Goal: Complete application form

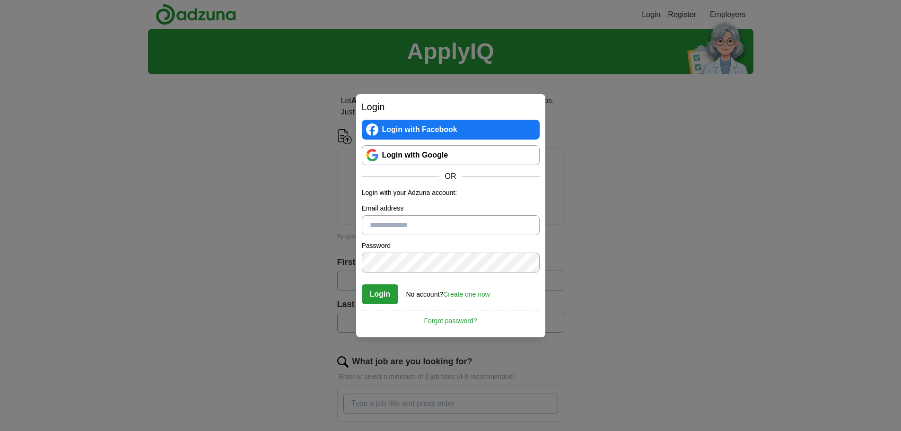
click at [277, 306] on div "Login Login with Facebook Login with Google OR Login with your Adzuna account: …" at bounding box center [450, 215] width 901 height 431
click at [648, 130] on div "Login Login with Facebook Login with Google OR Login with your Adzuna account: …" at bounding box center [450, 215] width 901 height 431
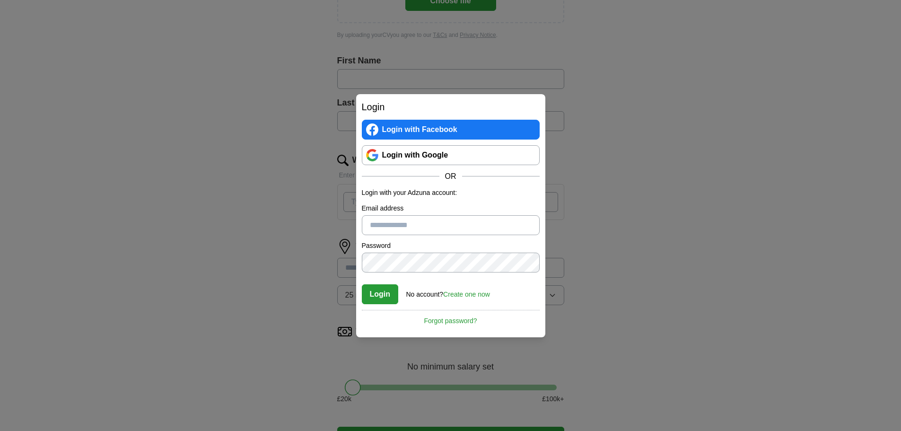
scroll to position [193, 0]
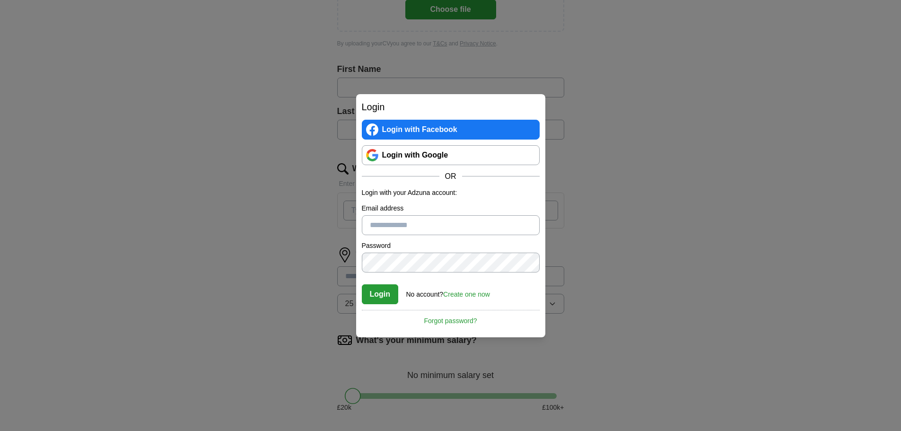
click at [450, 155] on link "Login with Google" at bounding box center [451, 155] width 178 height 20
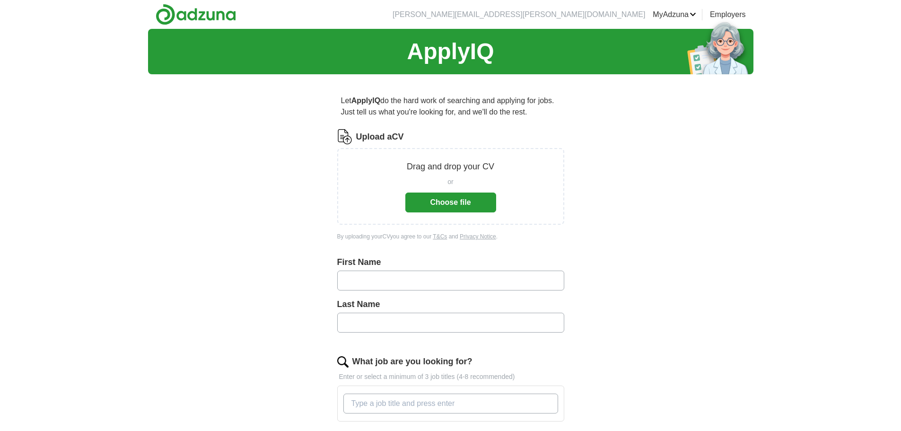
click at [476, 209] on button "Choose file" at bounding box center [450, 202] width 91 height 20
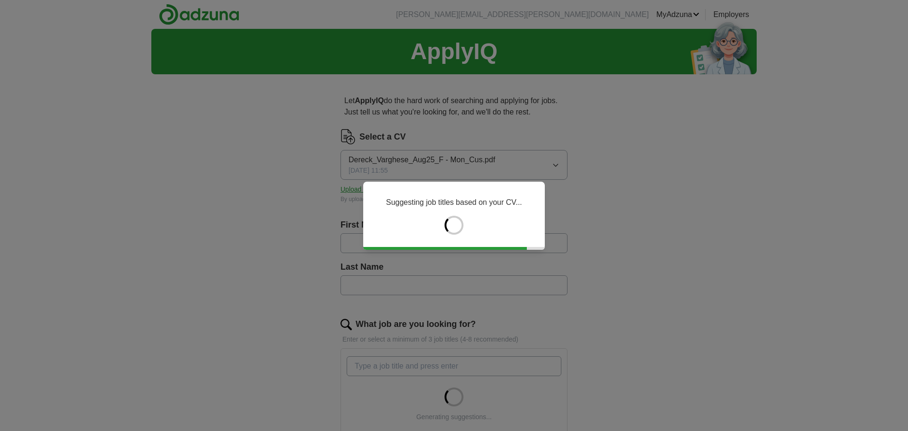
type input "******"
type input "********"
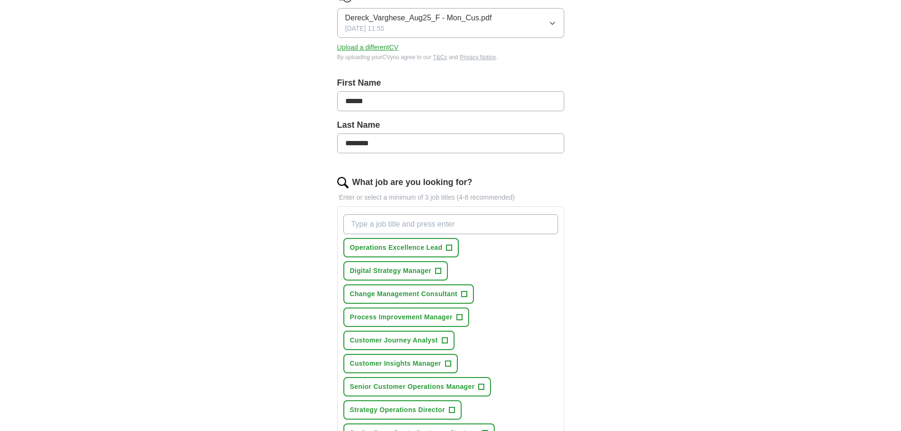
scroll to position [163, 0]
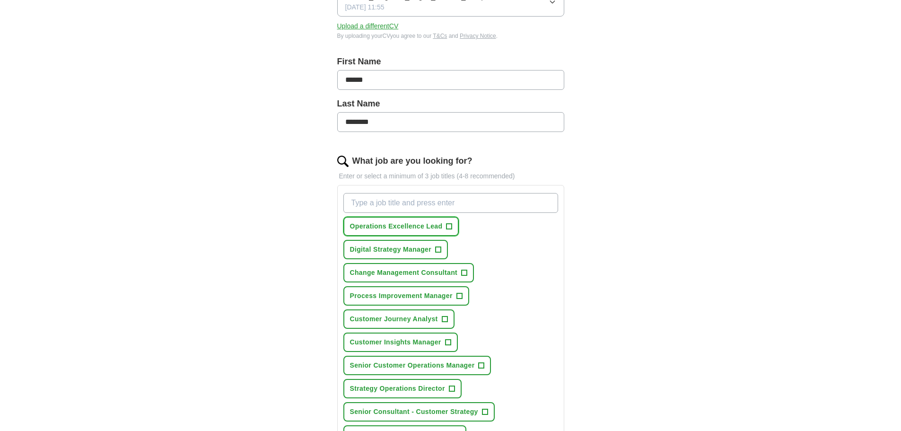
click at [451, 228] on span "+" at bounding box center [449, 227] width 6 height 8
click at [441, 249] on span "+" at bounding box center [438, 249] width 6 height 6
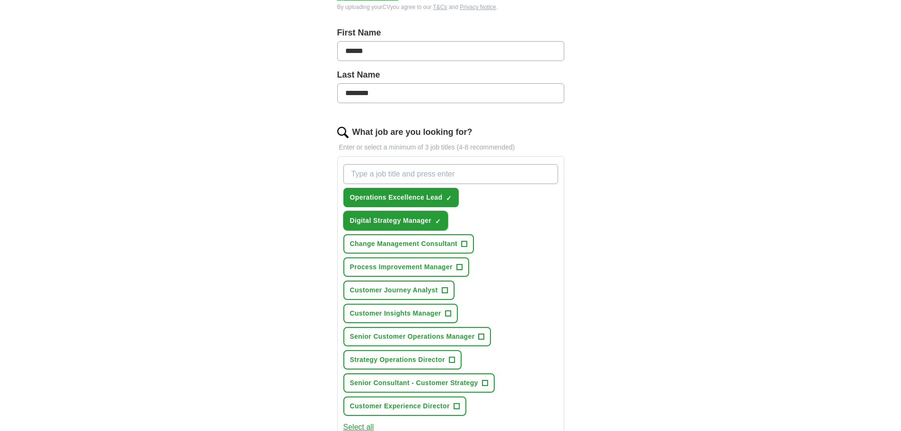
scroll to position [192, 0]
click at [461, 269] on span "+" at bounding box center [459, 267] width 6 height 8
click at [428, 289] on span "Customer Journey Analyst" at bounding box center [394, 290] width 88 height 10
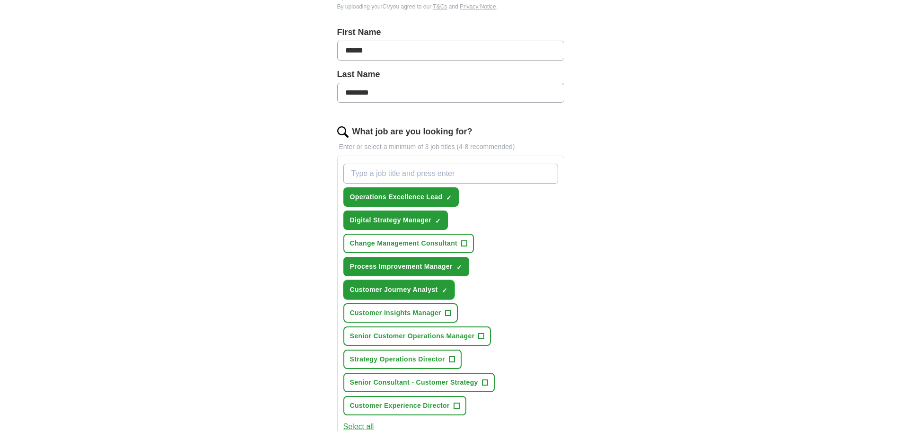
click at [428, 289] on span "Customer Journey Analyst" at bounding box center [394, 290] width 88 height 10
click at [449, 311] on span "+" at bounding box center [448, 313] width 6 height 8
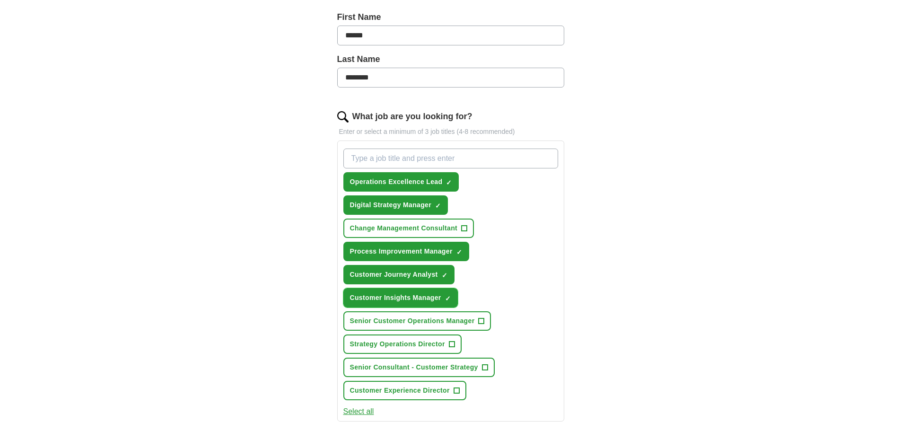
scroll to position [208, 0]
click at [484, 321] on span "+" at bounding box center [482, 321] width 6 height 8
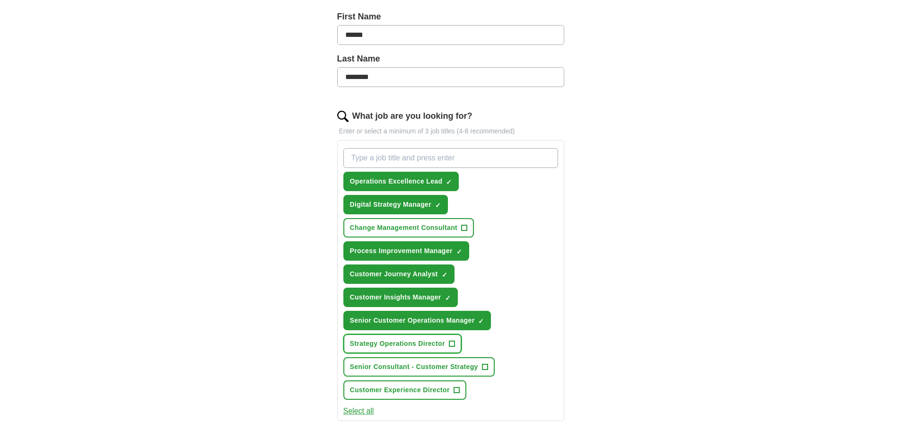
click at [454, 343] on span "+" at bounding box center [452, 344] width 6 height 8
click at [486, 372] on button "Senior Consultant - Customer Strategy +" at bounding box center [418, 366] width 151 height 19
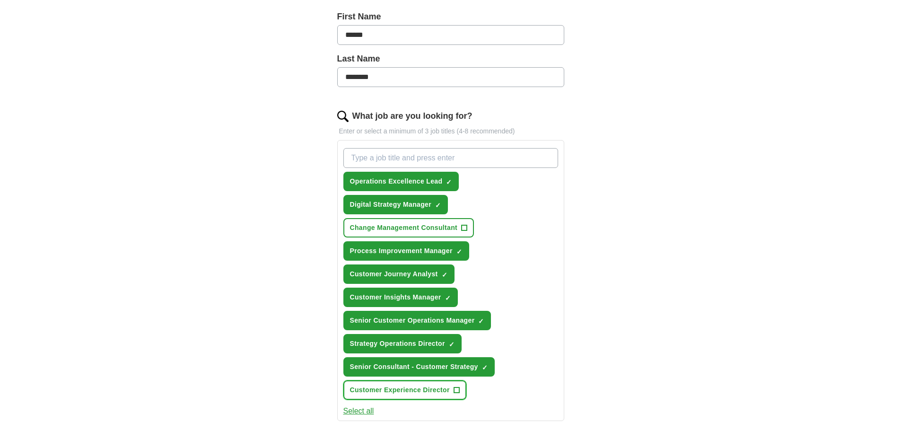
click at [460, 392] on button "Customer Experience Director +" at bounding box center [404, 389] width 123 height 19
click at [356, 410] on button "Select all" at bounding box center [358, 410] width 31 height 11
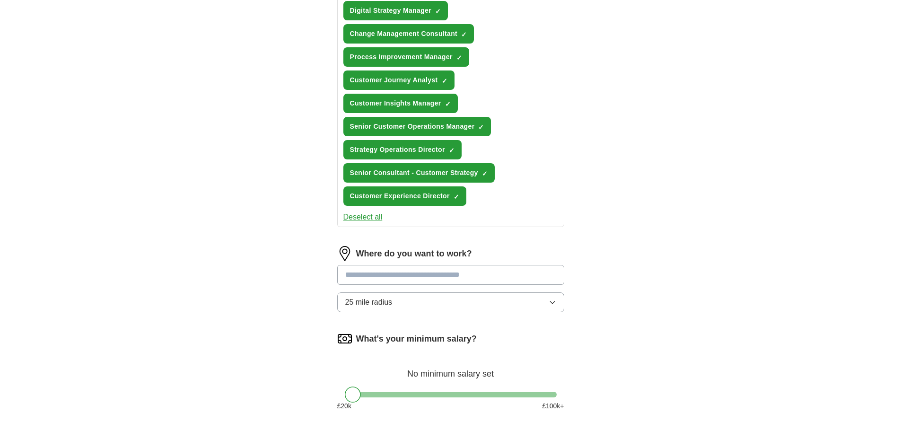
scroll to position [402, 0]
click at [502, 276] on input at bounding box center [450, 274] width 227 height 20
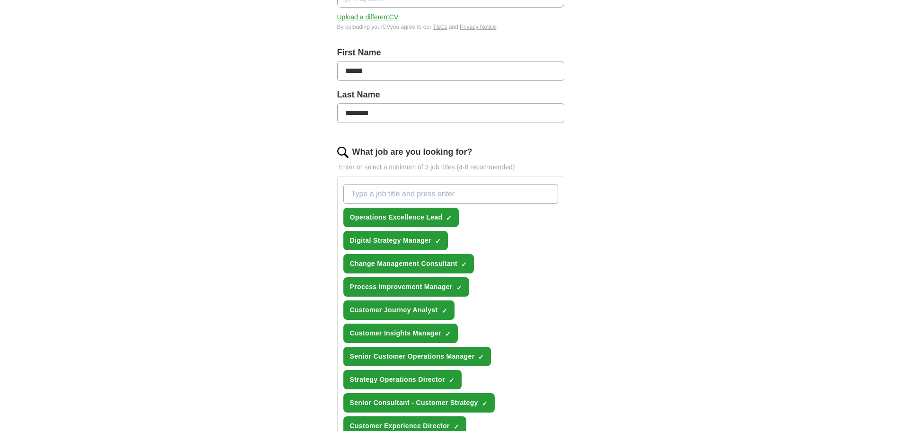
click at [454, 195] on input "What job are you looking for?" at bounding box center [450, 194] width 215 height 20
type input "strategy manager"
click at [454, 195] on input "What job are you looking for?" at bounding box center [450, 194] width 215 height 20
type input "operations"
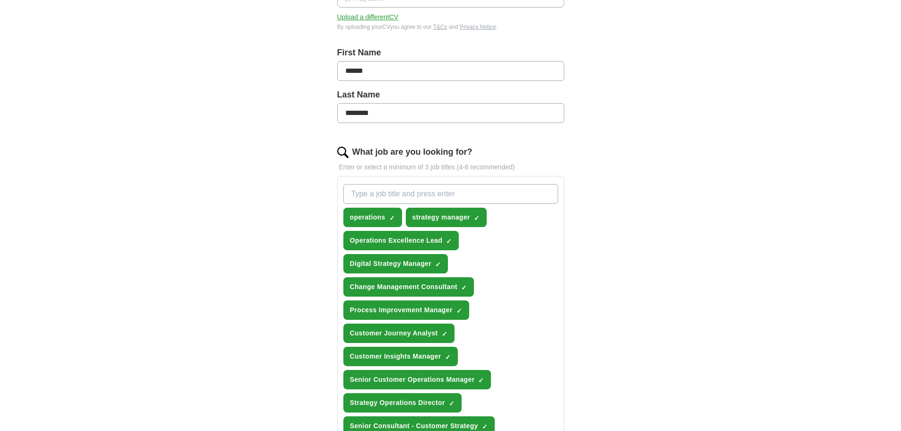
scroll to position [381, 0]
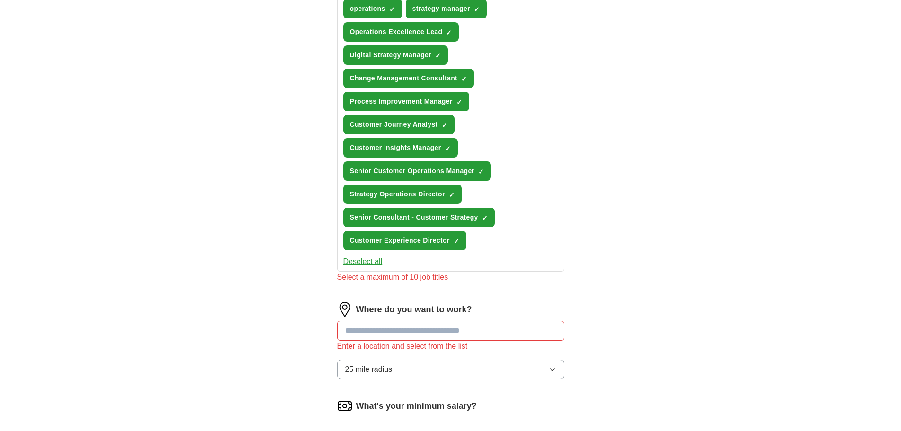
click at [451, 322] on input at bounding box center [450, 331] width 227 height 20
type input "******"
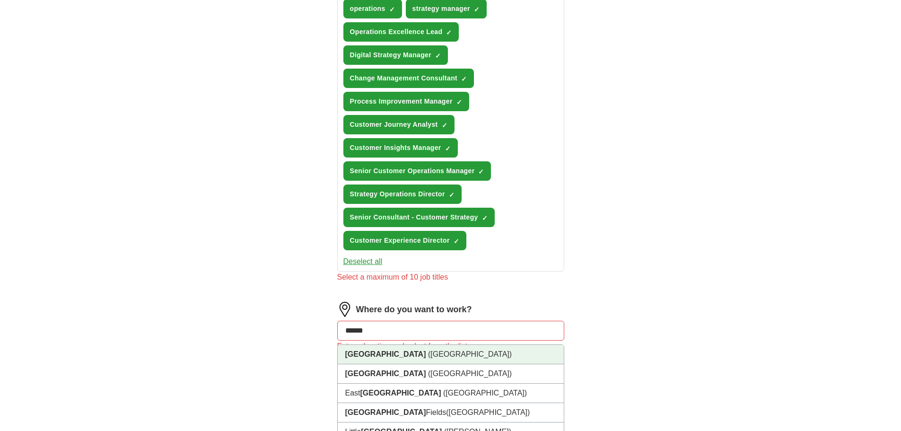
click at [446, 355] on li "London (UK)" at bounding box center [451, 354] width 226 height 19
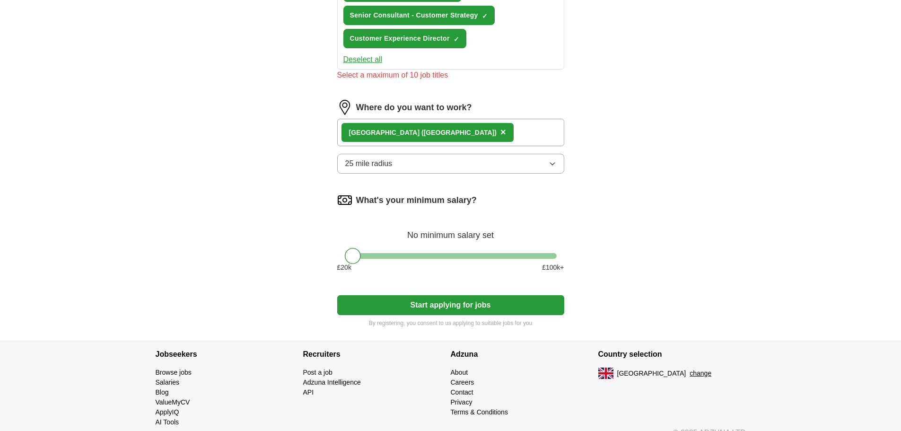
scroll to position [582, 0]
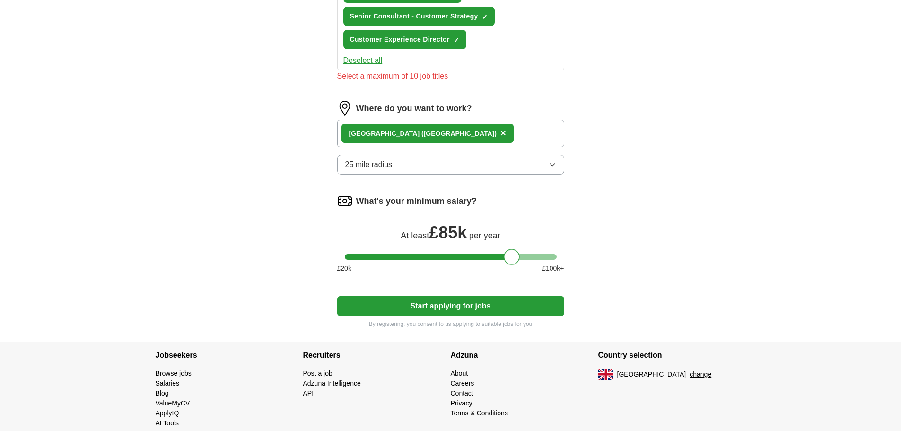
drag, startPoint x: 354, startPoint y: 262, endPoint x: 513, endPoint y: 259, distance: 158.5
click at [513, 259] on div at bounding box center [512, 257] width 16 height 16
click at [481, 306] on button "Start applying for jobs" at bounding box center [450, 306] width 227 height 20
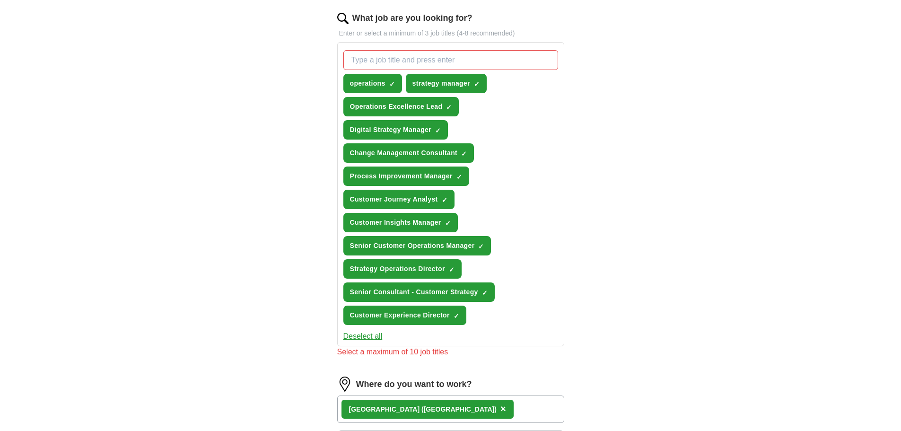
scroll to position [305, 0]
click at [0, 0] on span "×" at bounding box center [0, 0] width 0 height 0
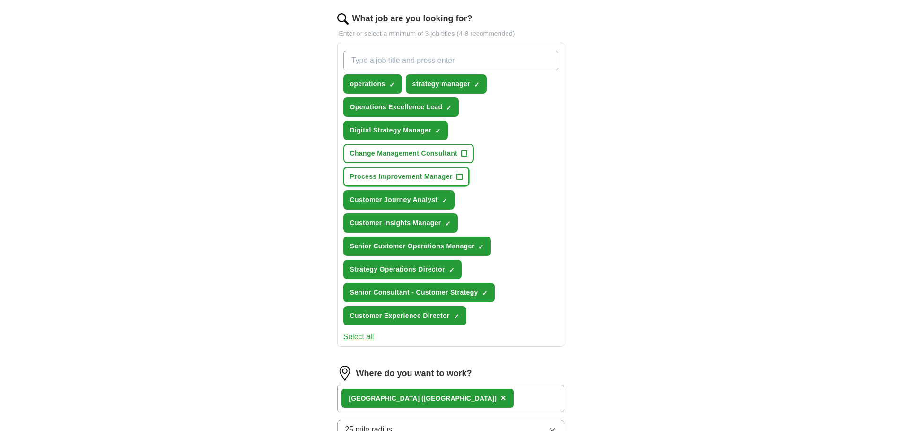
click at [457, 174] on span "+" at bounding box center [459, 177] width 6 height 8
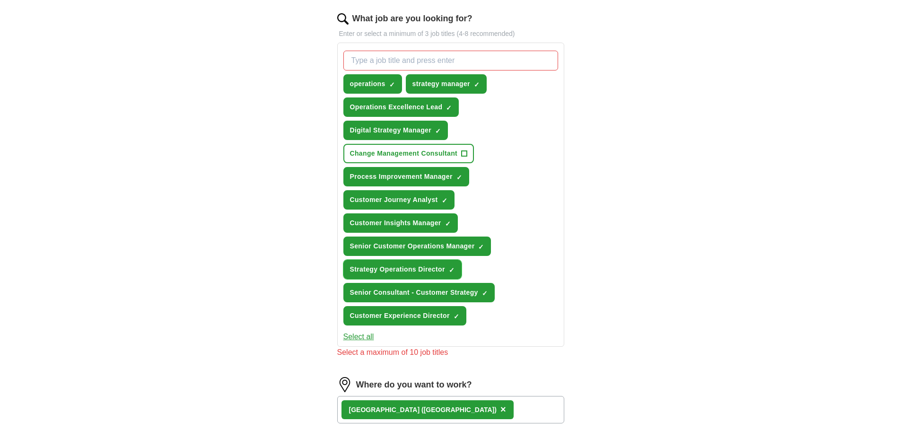
click at [431, 270] on span "Strategy Operations Director" at bounding box center [397, 269] width 95 height 10
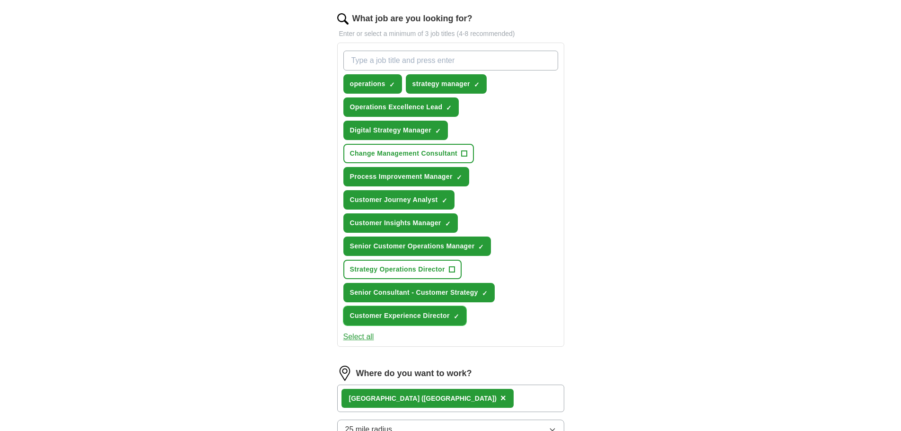
click at [0, 0] on span "×" at bounding box center [0, 0] width 0 height 0
click at [384, 59] on input "What job are you looking for?" at bounding box center [450, 61] width 215 height 20
type input "strategy operations"
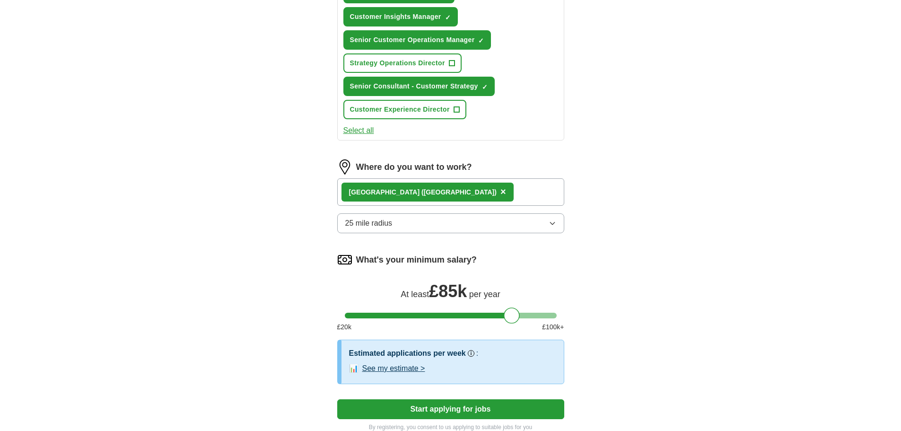
scroll to position [631, 0]
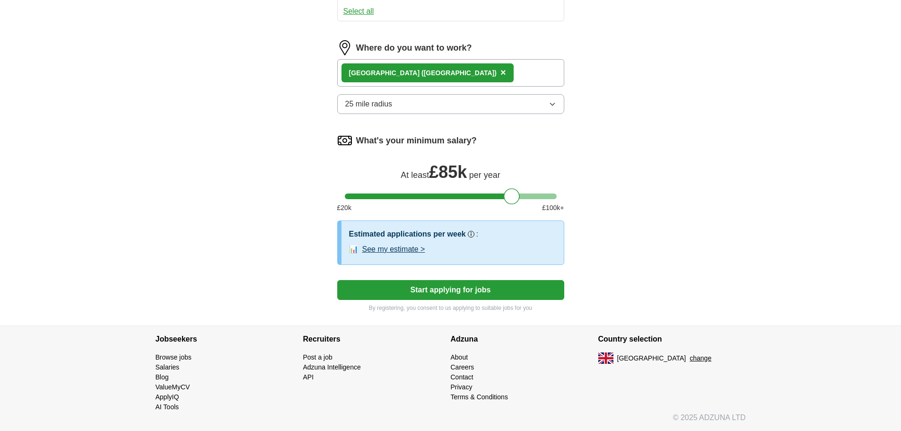
click at [409, 251] on button "See my estimate >" at bounding box center [393, 249] width 63 height 11
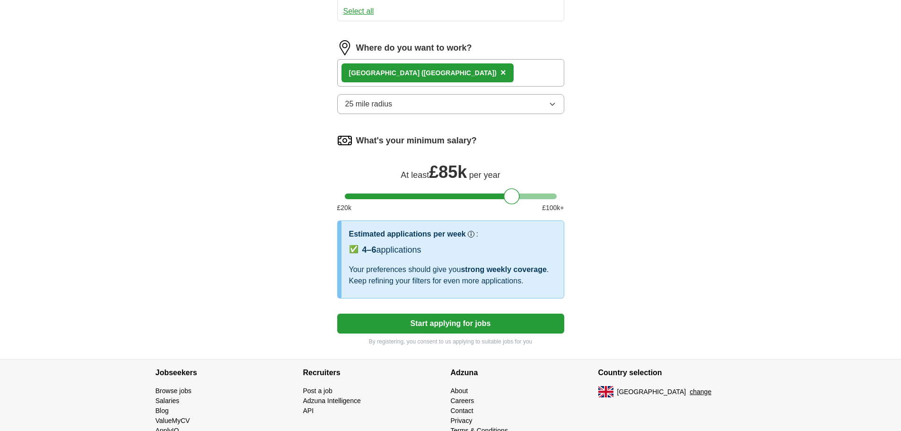
click at [497, 330] on button "Start applying for jobs" at bounding box center [450, 324] width 227 height 20
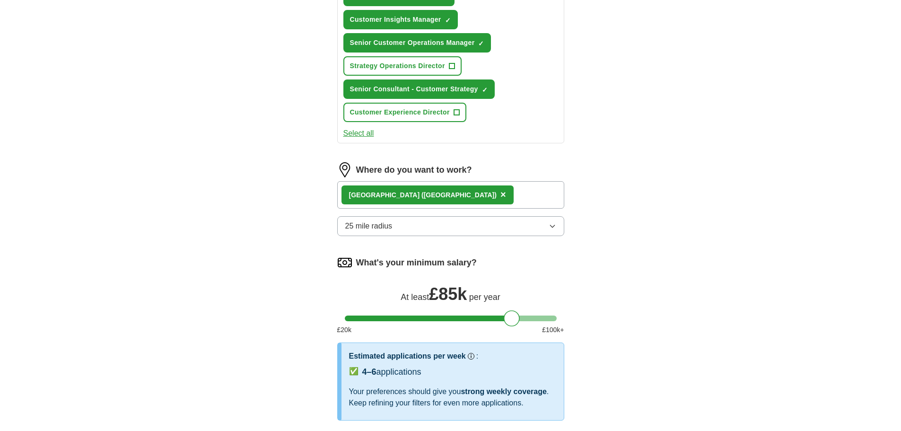
select select "**"
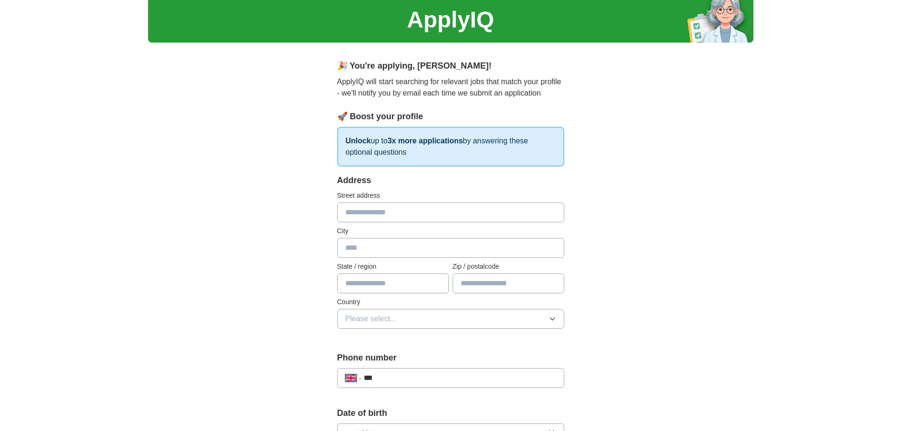
scroll to position [16, 0]
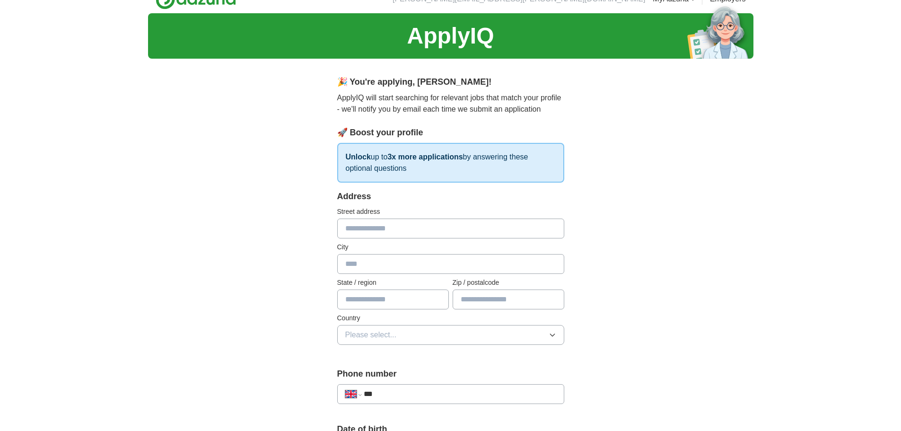
click at [445, 233] on input "text" at bounding box center [450, 228] width 227 height 20
type input "******"
click at [443, 257] on input "text" at bounding box center [450, 264] width 227 height 20
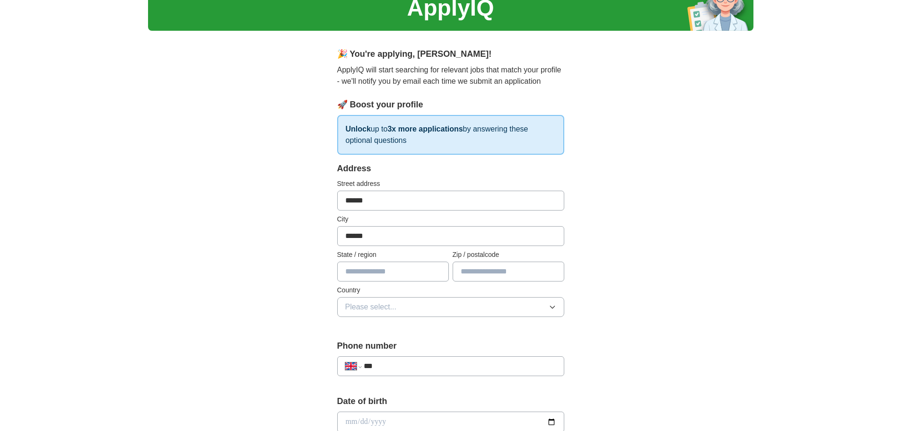
scroll to position [44, 0]
type input "******"
click at [471, 270] on input "text" at bounding box center [509, 271] width 112 height 20
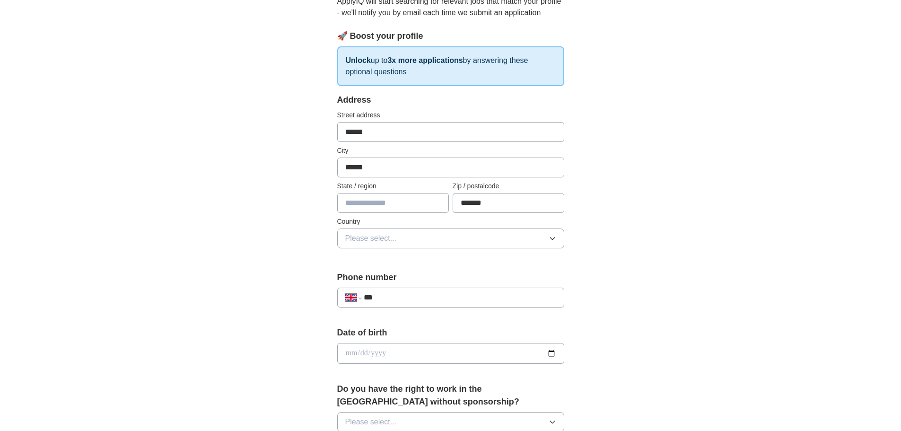
scroll to position [113, 0]
type input "*******"
click at [476, 230] on button "Please select..." at bounding box center [450, 238] width 227 height 20
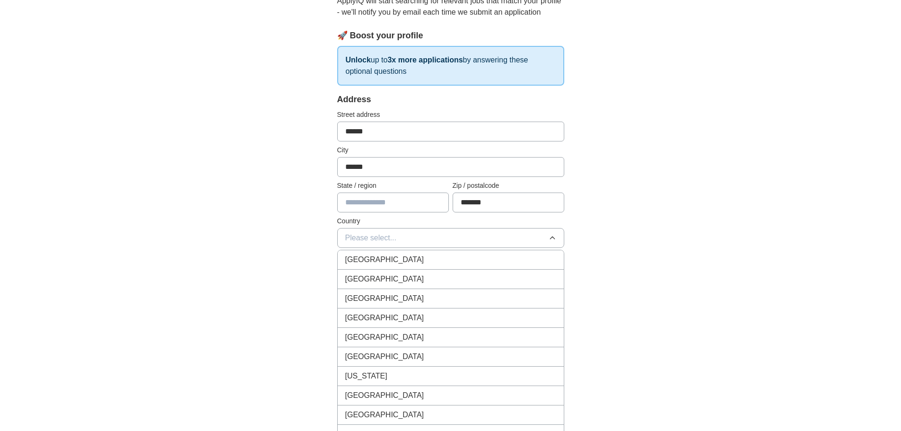
click at [472, 253] on li "[GEOGRAPHIC_DATA]" at bounding box center [451, 259] width 226 height 19
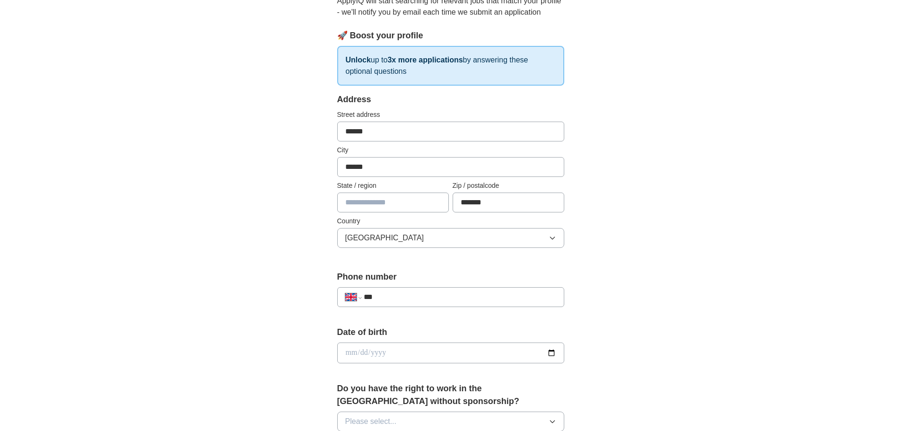
click at [461, 297] on input "***" at bounding box center [460, 296] width 192 height 11
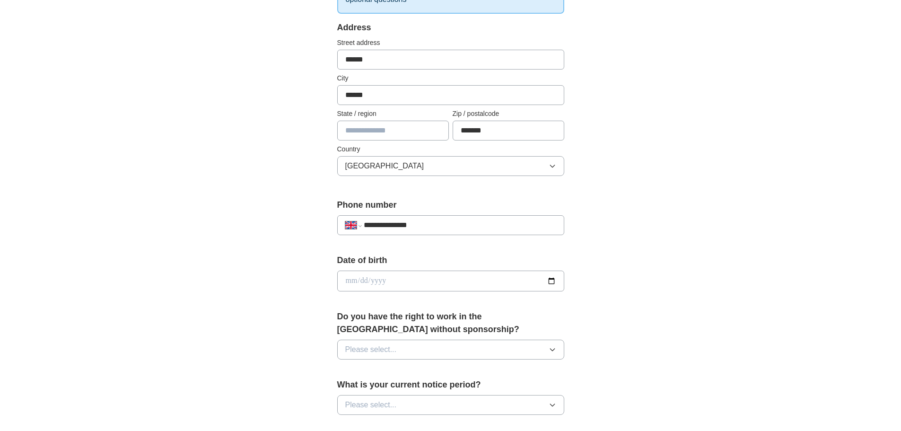
type input "**********"
click at [548, 279] on input "date" at bounding box center [450, 280] width 227 height 21
type input "**********"
click at [352, 278] on input "**********" at bounding box center [450, 280] width 227 height 21
type input "**********"
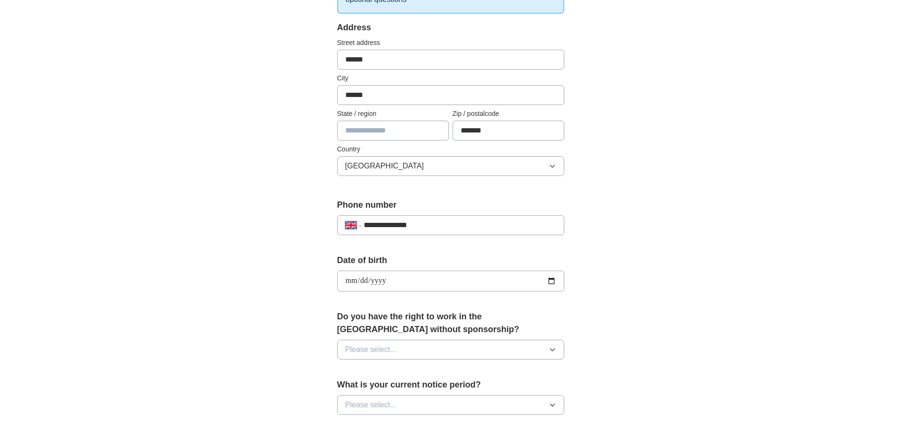
scroll to position [233, 0]
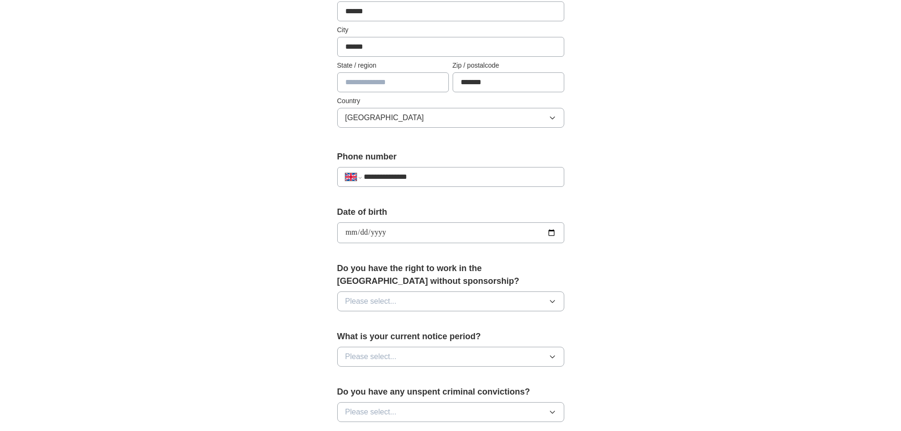
click at [366, 296] on span "Please select..." at bounding box center [371, 301] width 52 height 11
click at [367, 323] on div "Yes" at bounding box center [450, 322] width 211 height 11
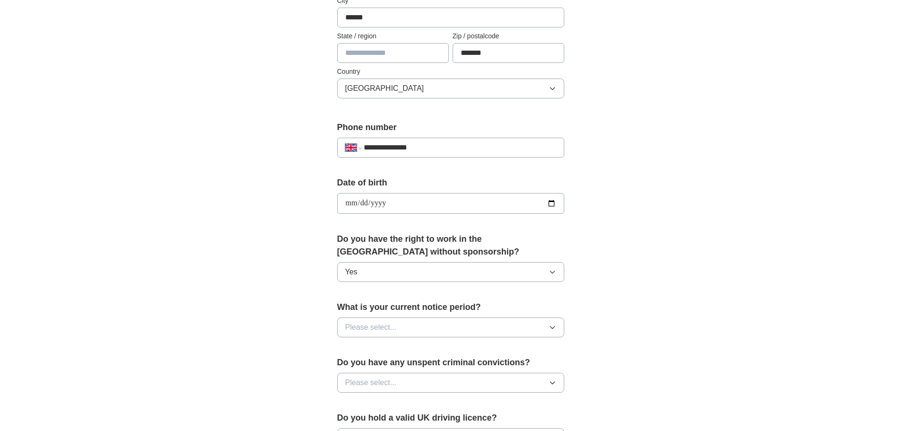
scroll to position [262, 0]
click at [391, 336] on button "Please select..." at bounding box center [450, 327] width 227 height 20
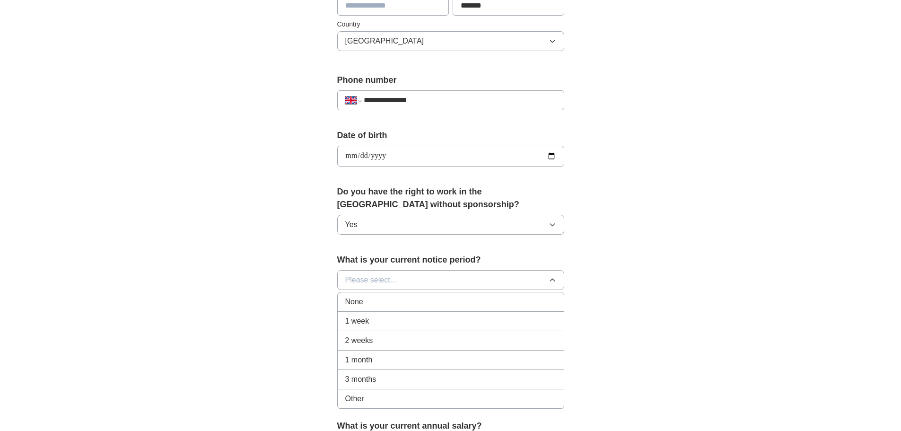
click at [388, 386] on li "3 months" at bounding box center [451, 379] width 226 height 19
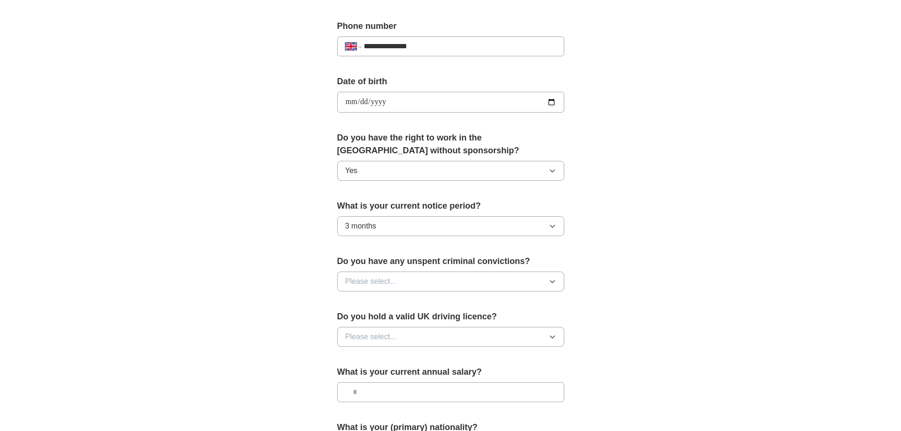
scroll to position [364, 0]
click at [422, 288] on button "Please select..." at bounding box center [450, 281] width 227 height 20
click at [411, 323] on div "No" at bounding box center [450, 321] width 211 height 11
click at [414, 336] on button "Please select..." at bounding box center [450, 336] width 227 height 20
click at [416, 379] on div "No" at bounding box center [450, 377] width 211 height 11
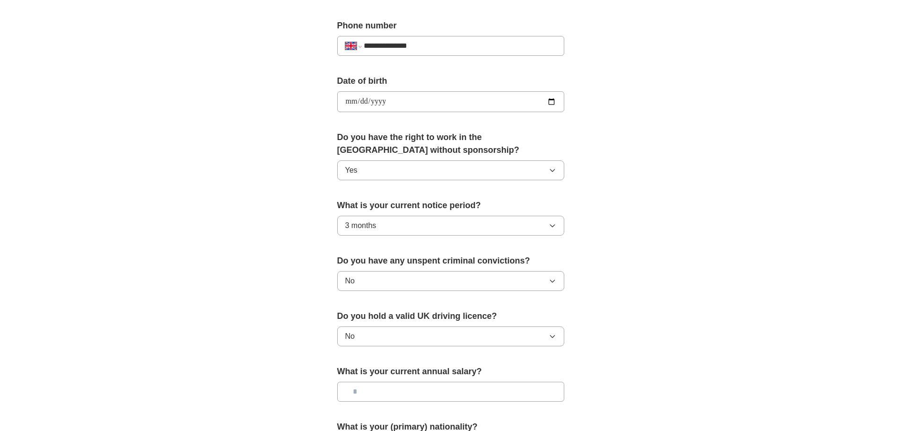
scroll to position [396, 0]
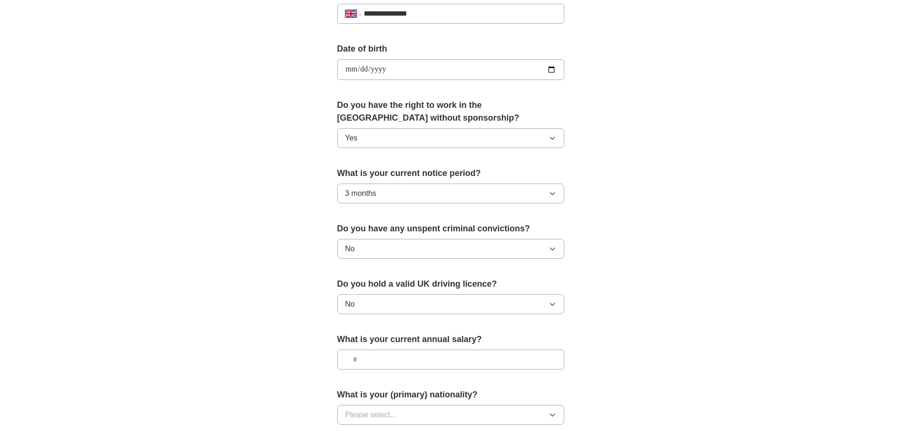
click at [418, 363] on input "text" at bounding box center [450, 359] width 227 height 20
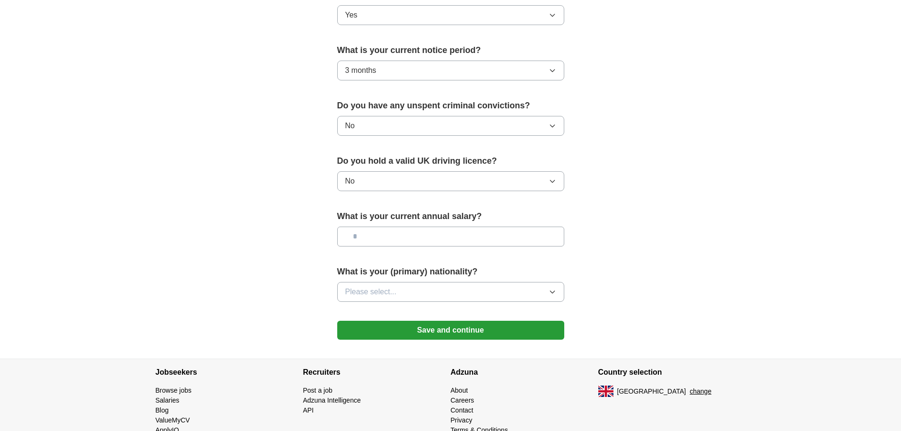
scroll to position [520, 0]
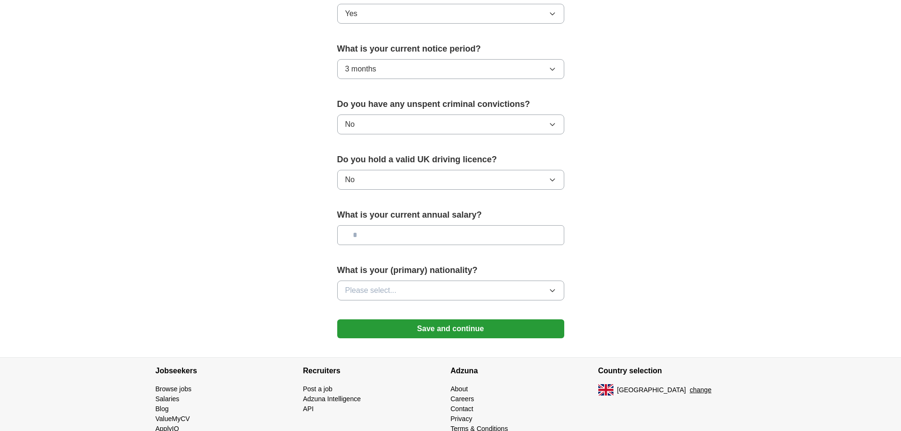
click at [434, 286] on button "Please select..." at bounding box center [450, 290] width 227 height 20
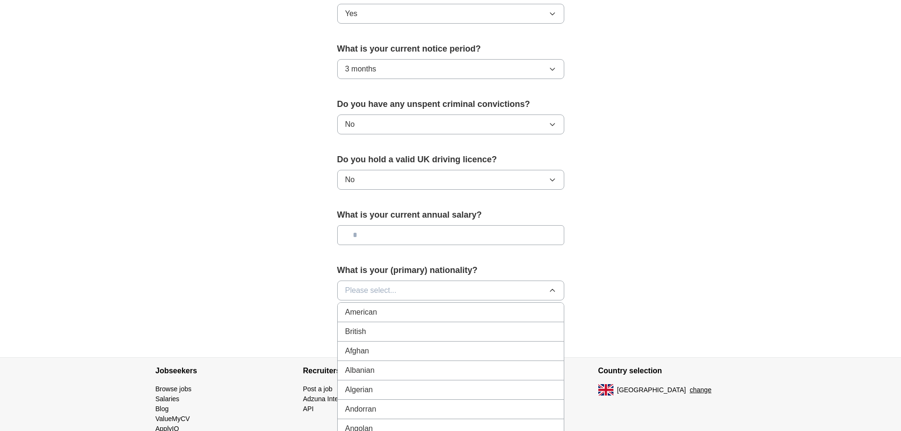
click at [437, 282] on button "Please select..." at bounding box center [450, 290] width 227 height 20
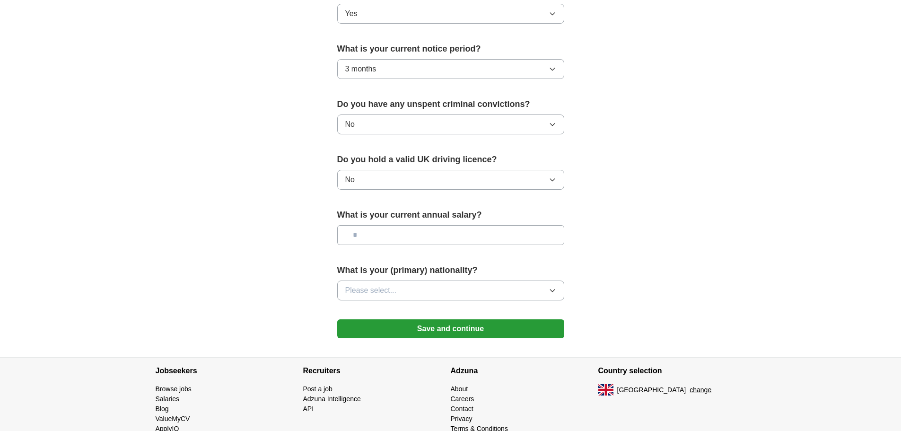
click at [439, 293] on button "Please select..." at bounding box center [450, 290] width 227 height 20
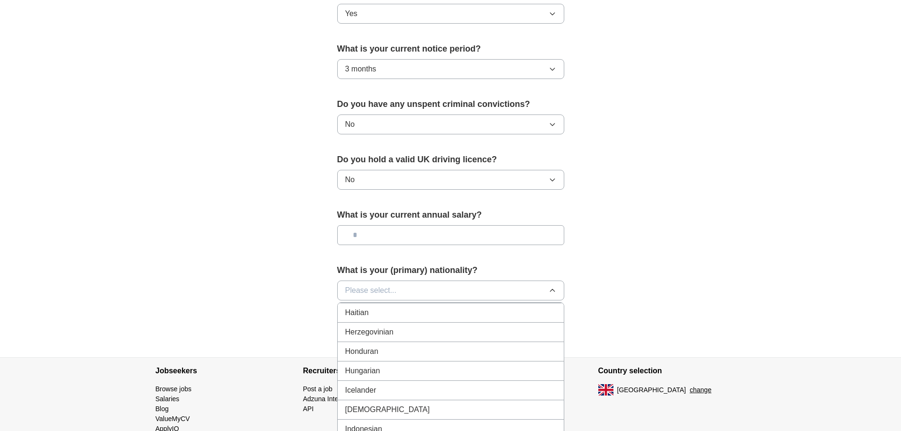
scroll to position [1455, 0]
click at [379, 406] on div "Indian" at bounding box center [450, 408] width 211 height 11
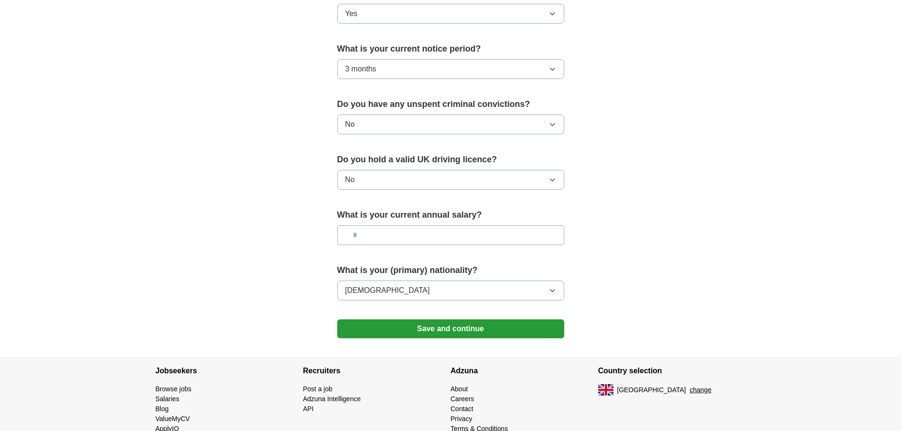
click at [460, 322] on button "Save and continue" at bounding box center [450, 328] width 227 height 19
